Goal: Complete application form

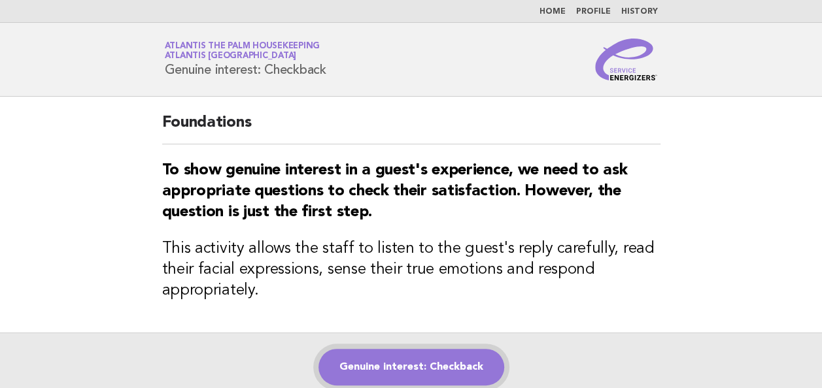
click at [390, 370] on link "Genuine interest: Checkback" at bounding box center [411, 367] width 186 height 37
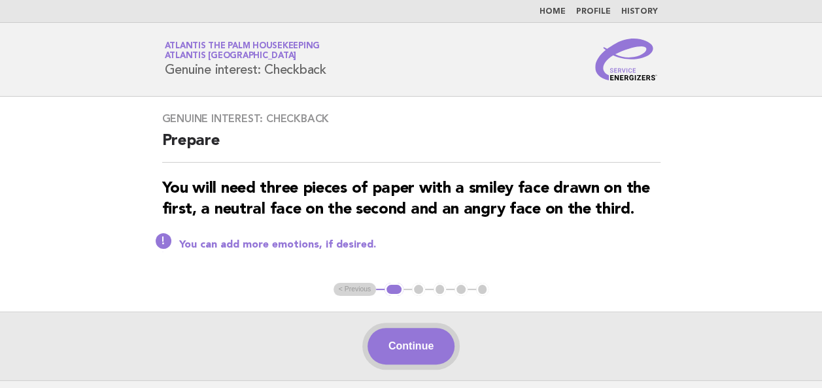
click at [400, 349] on button "Continue" at bounding box center [410, 346] width 87 height 37
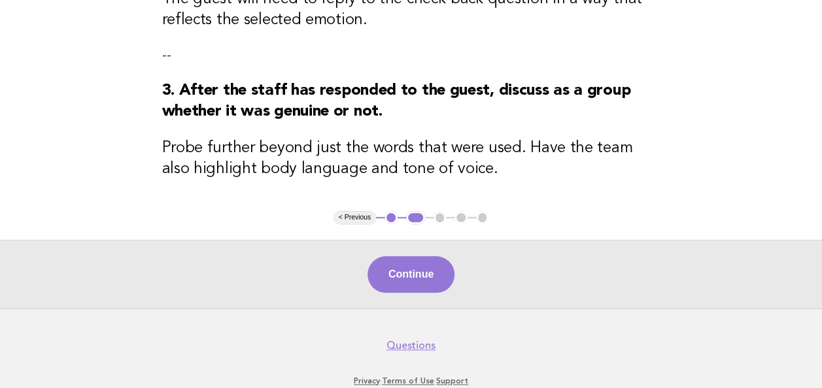
scroll to position [523, 0]
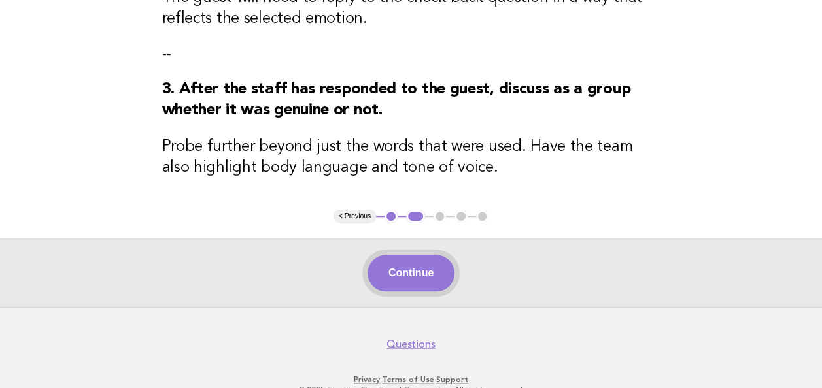
click at [401, 284] on button "Continue" at bounding box center [410, 273] width 87 height 37
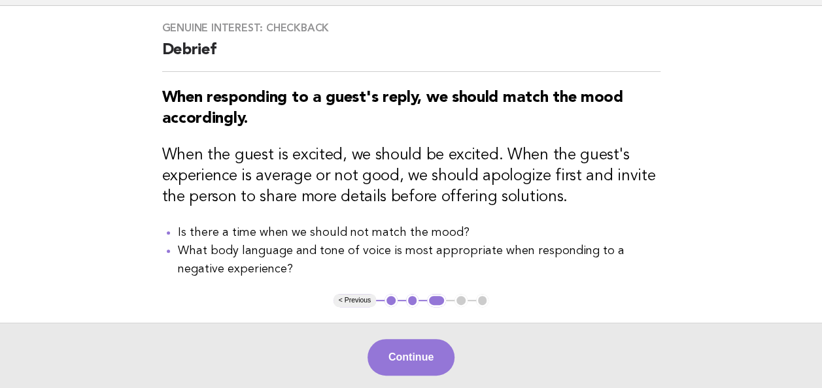
scroll to position [105, 0]
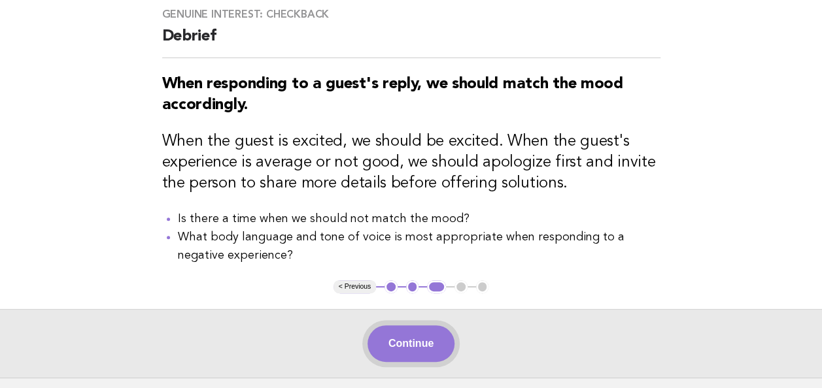
click at [412, 335] on button "Continue" at bounding box center [410, 344] width 87 height 37
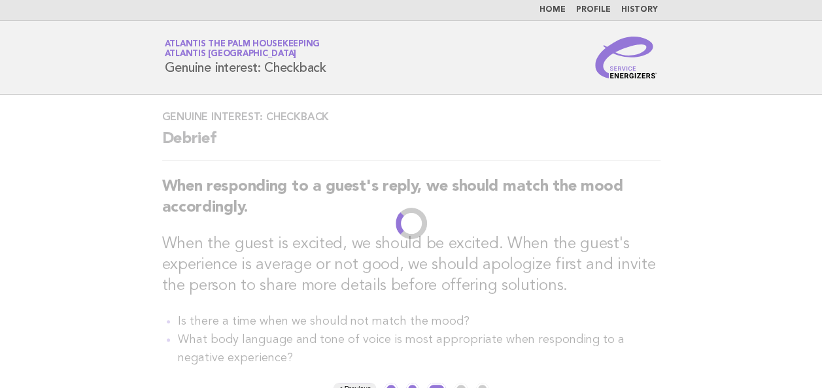
scroll to position [0, 0]
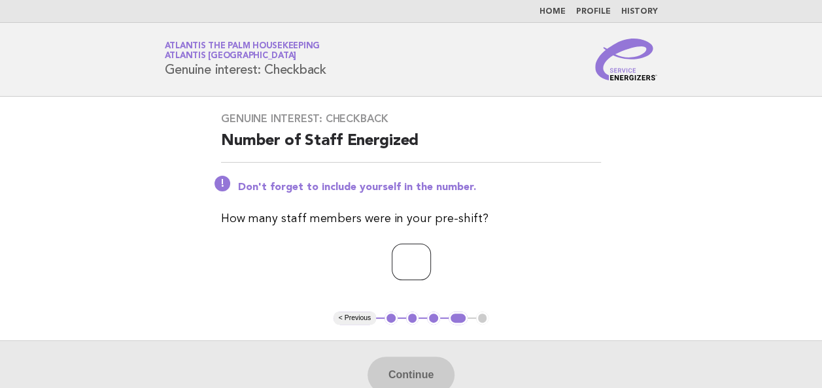
click at [416, 256] on input "number" at bounding box center [411, 262] width 39 height 37
type input "**"
click at [407, 367] on button "Continue" at bounding box center [410, 375] width 87 height 37
